Goal: Navigation & Orientation: Find specific page/section

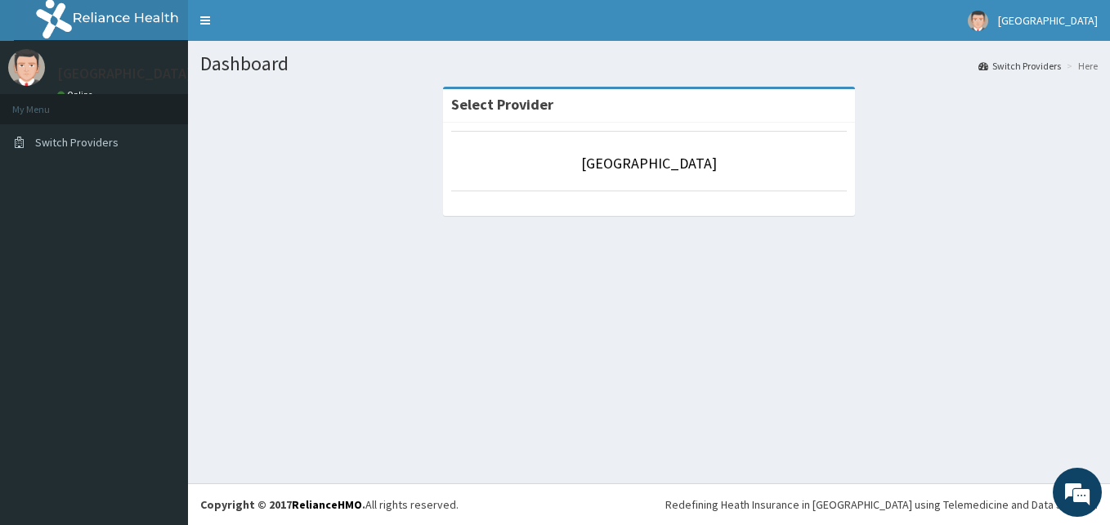
click at [86, 87] on div "Starcare International Hospital Online" at bounding box center [120, 76] width 151 height 55
click at [76, 92] on link "Online" at bounding box center [76, 94] width 39 height 11
click at [78, 92] on link "Online" at bounding box center [76, 94] width 39 height 11
click at [32, 106] on li "My Menu" at bounding box center [94, 109] width 188 height 30
click at [105, 137] on span "Switch Providers" at bounding box center [76, 142] width 83 height 15
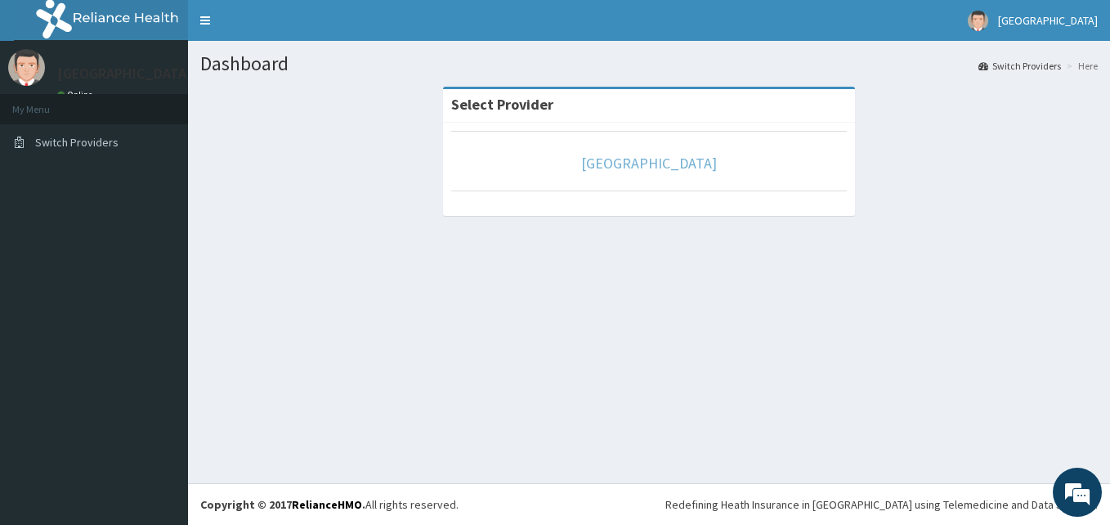
click at [581, 162] on link "[GEOGRAPHIC_DATA]" at bounding box center [649, 163] width 136 height 19
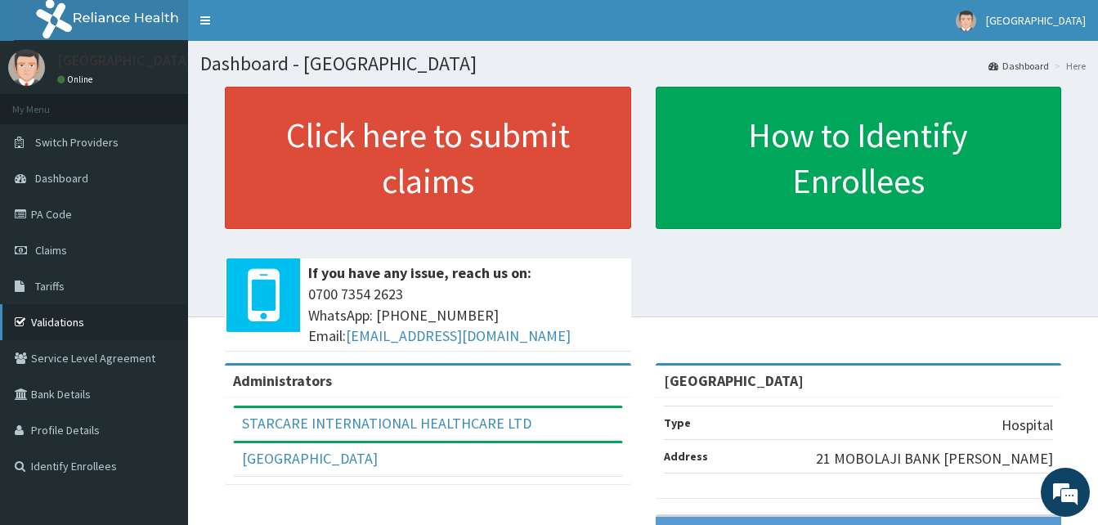
click at [77, 318] on link "Validations" at bounding box center [94, 322] width 188 height 36
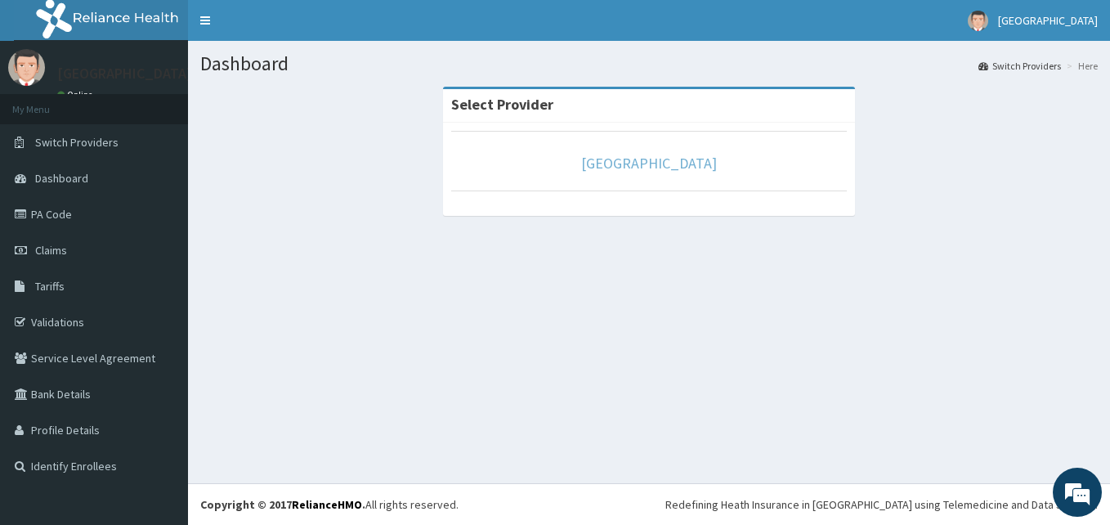
click at [581, 170] on link "[GEOGRAPHIC_DATA]" at bounding box center [649, 163] width 136 height 19
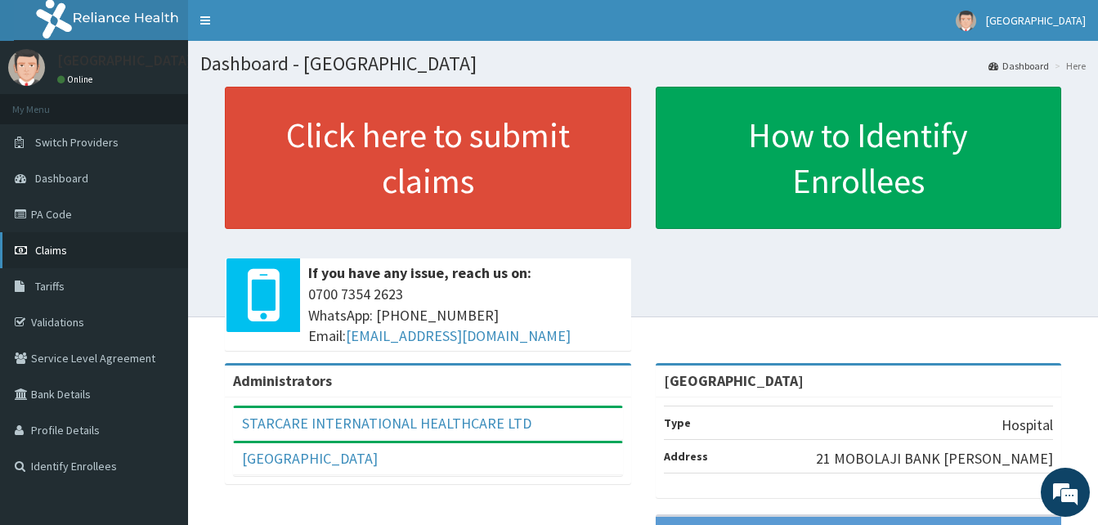
click at [58, 251] on span "Claims" at bounding box center [51, 250] width 32 height 15
